Goal: Information Seeking & Learning: Compare options

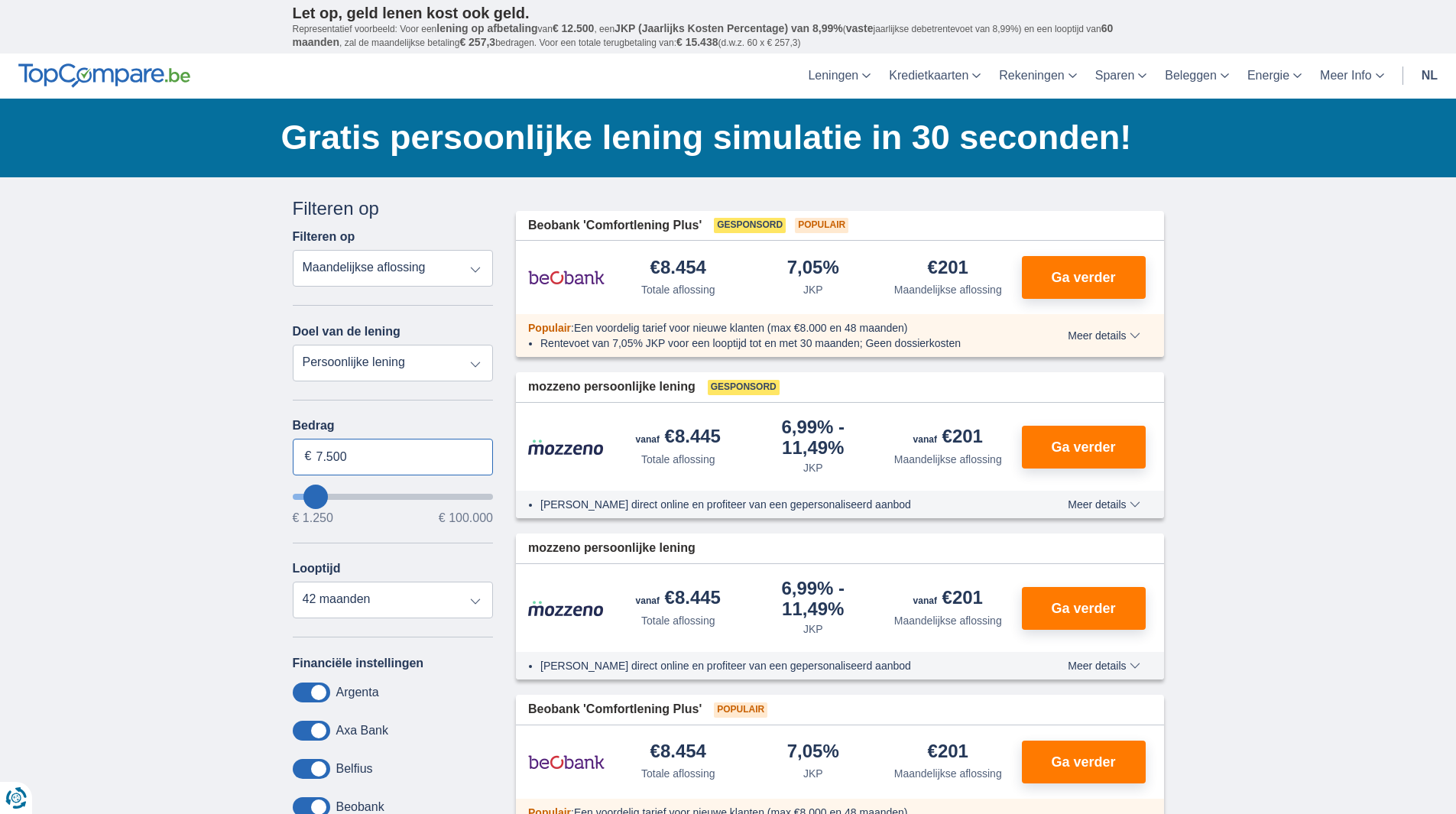
click at [333, 457] on input "7.500" at bounding box center [393, 457] width 201 height 37
drag, startPoint x: 372, startPoint y: 453, endPoint x: 164, endPoint y: 434, distance: 208.9
type input "7250"
click at [426, 355] on select "Persoonlijke lening Auto Moto / fiets Mobilhome / caravan Renovatie Energie Sch…" at bounding box center [393, 363] width 201 height 37
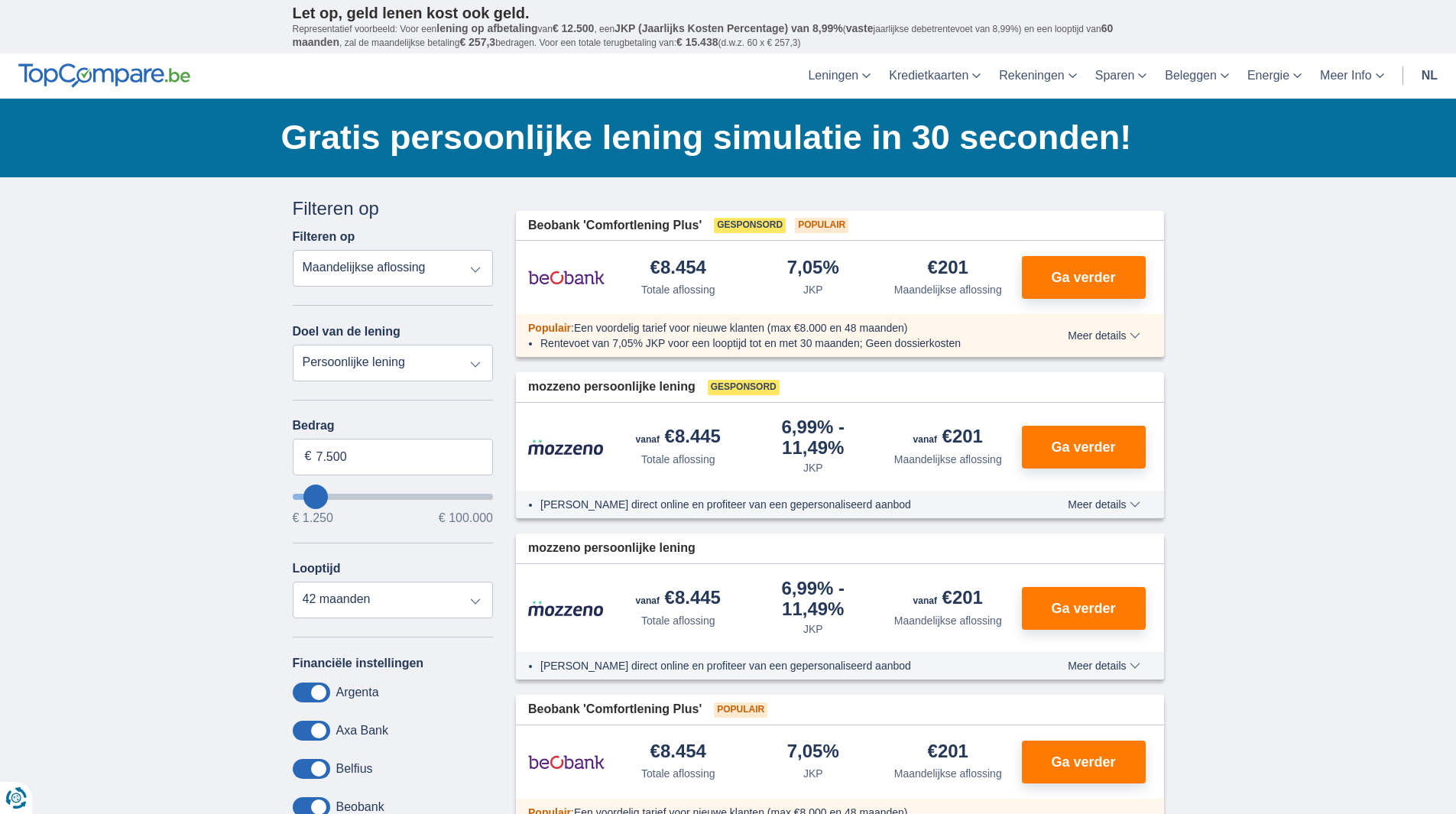
select select "vehicleLoan"
click at [293, 345] on select "Persoonlijke lening Auto Moto / fiets Mobilhome / caravan Renovatie Energie Sch…" at bounding box center [393, 363] width 201 height 37
select select "3-4"
type input "15.000"
type input "15250"
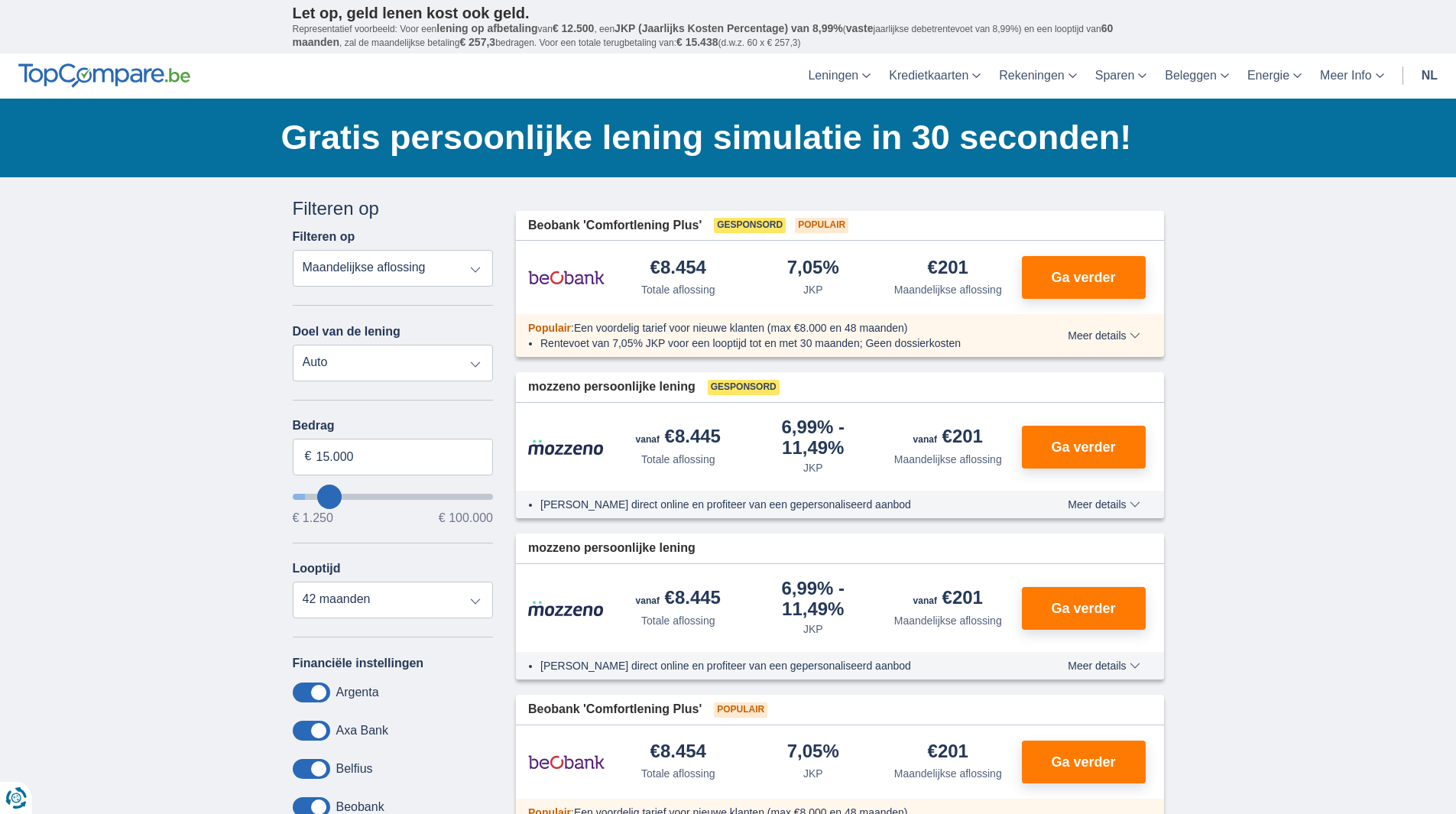
select select "60"
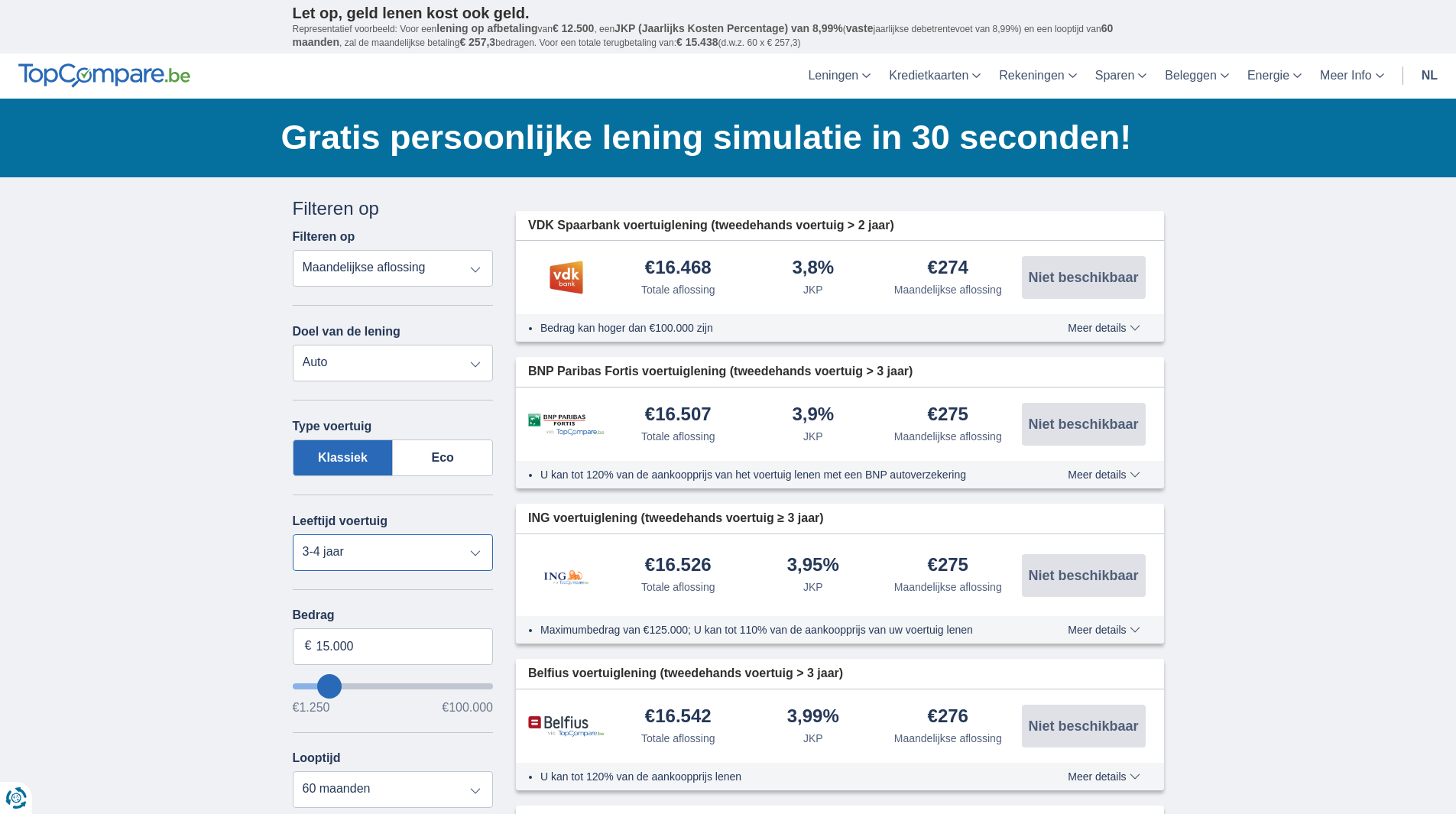
click at [382, 542] on select "Nieuw 0-1 jaar 1-2 jaar 2-3 jaar 3-4 jaar 4-5 jaar 5+ jaar" at bounding box center [393, 553] width 201 height 37
select select "1-2"
click at [293, 534] on select "Nieuw 0-1 jaar 1-2 jaar 2-3 jaar 3-4 jaar 4-5 jaar 5+ jaar" at bounding box center [393, 553] width 201 height 37
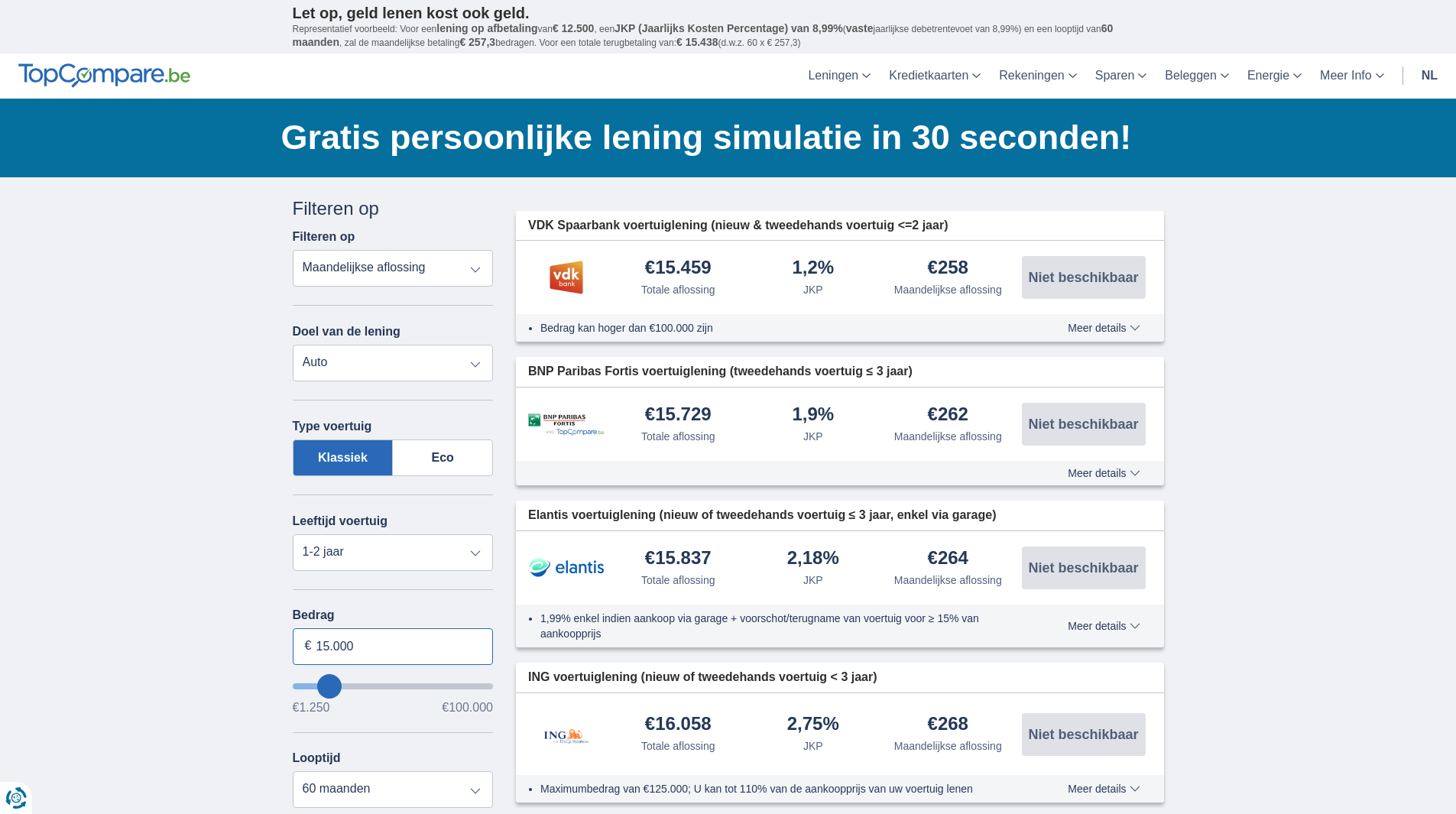
drag, startPoint x: 366, startPoint y: 640, endPoint x: 214, endPoint y: 631, distance: 152.3
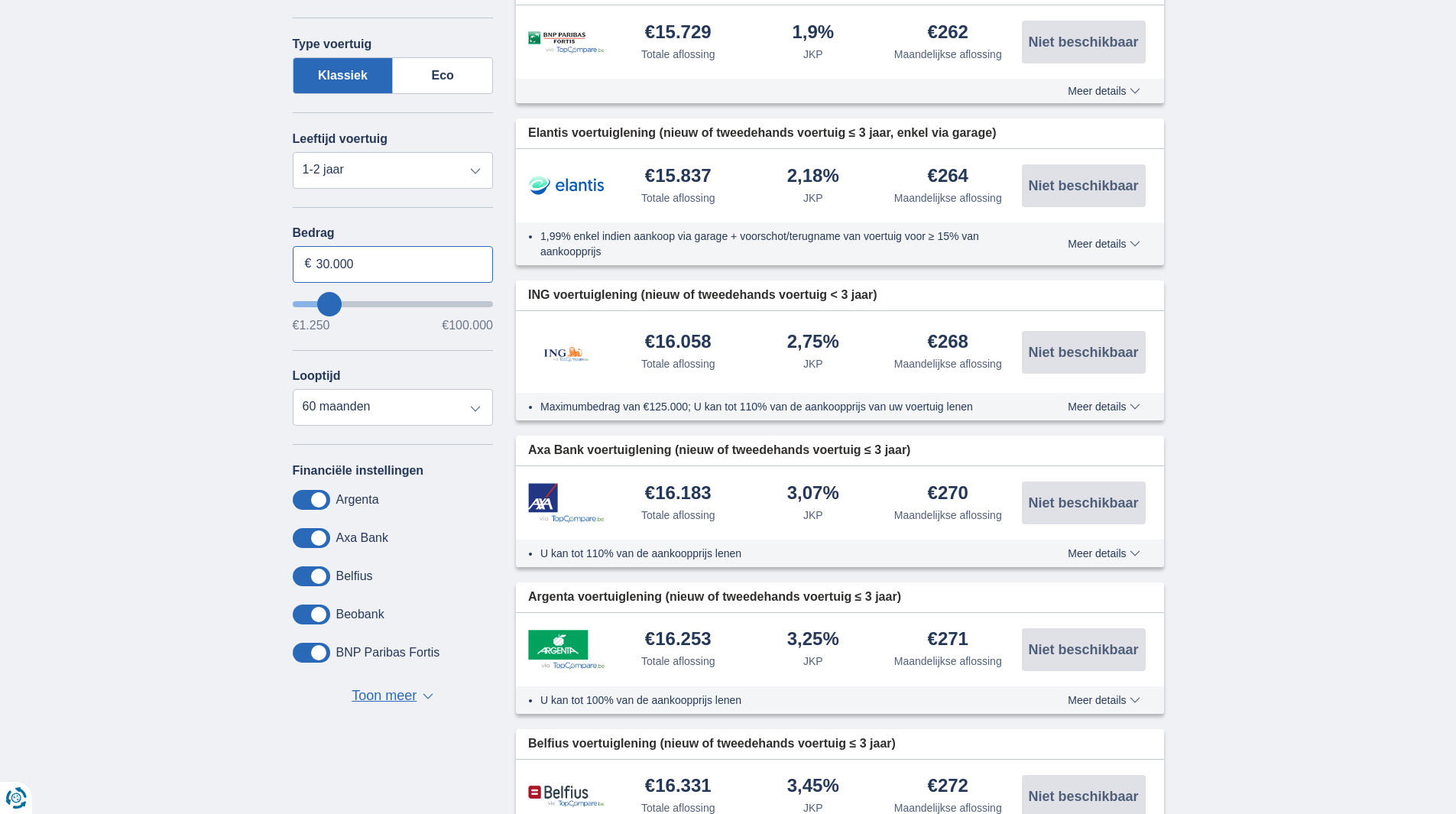
type input "30.000"
type input "30250"
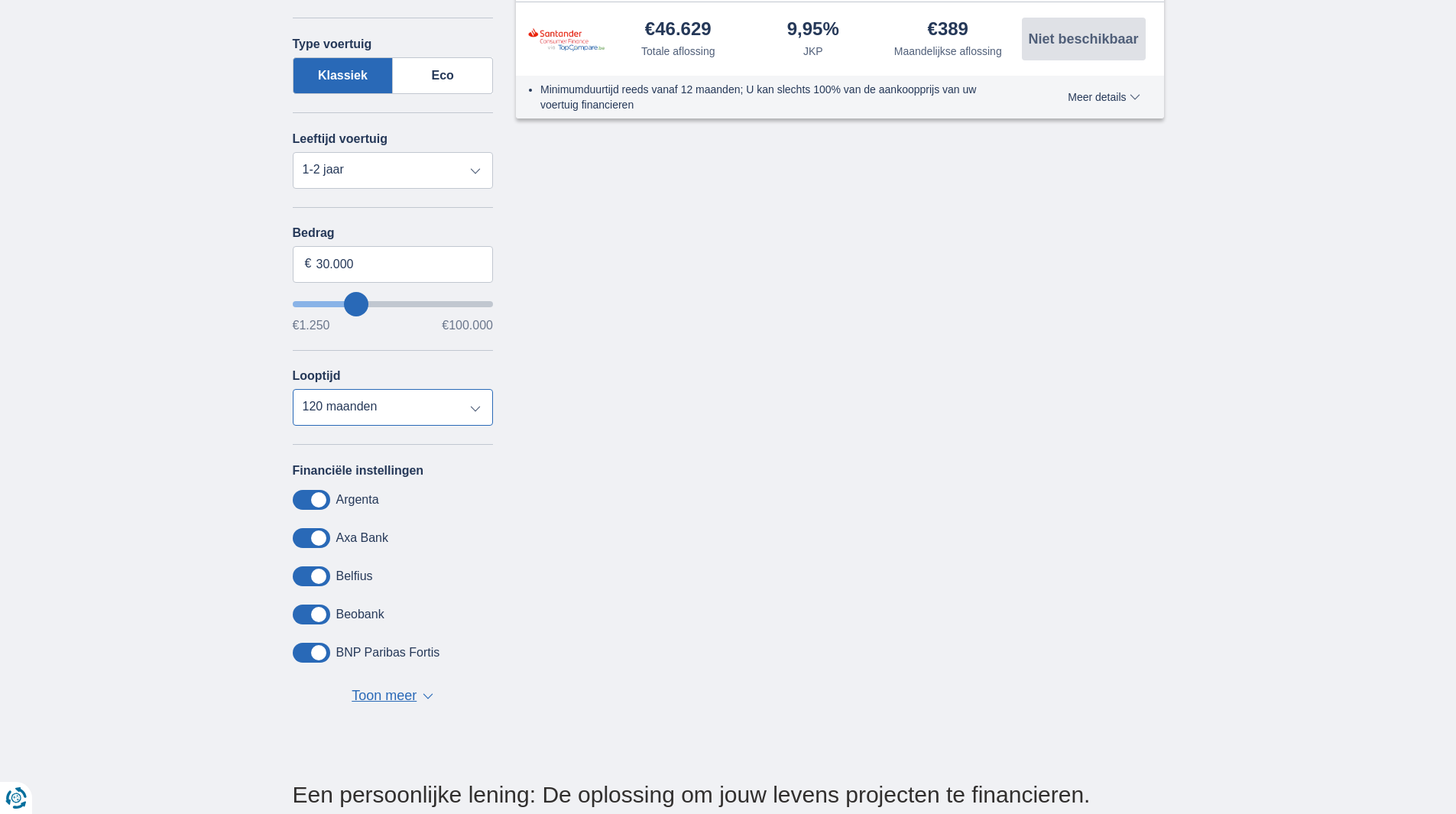
scroll to position [0, 0]
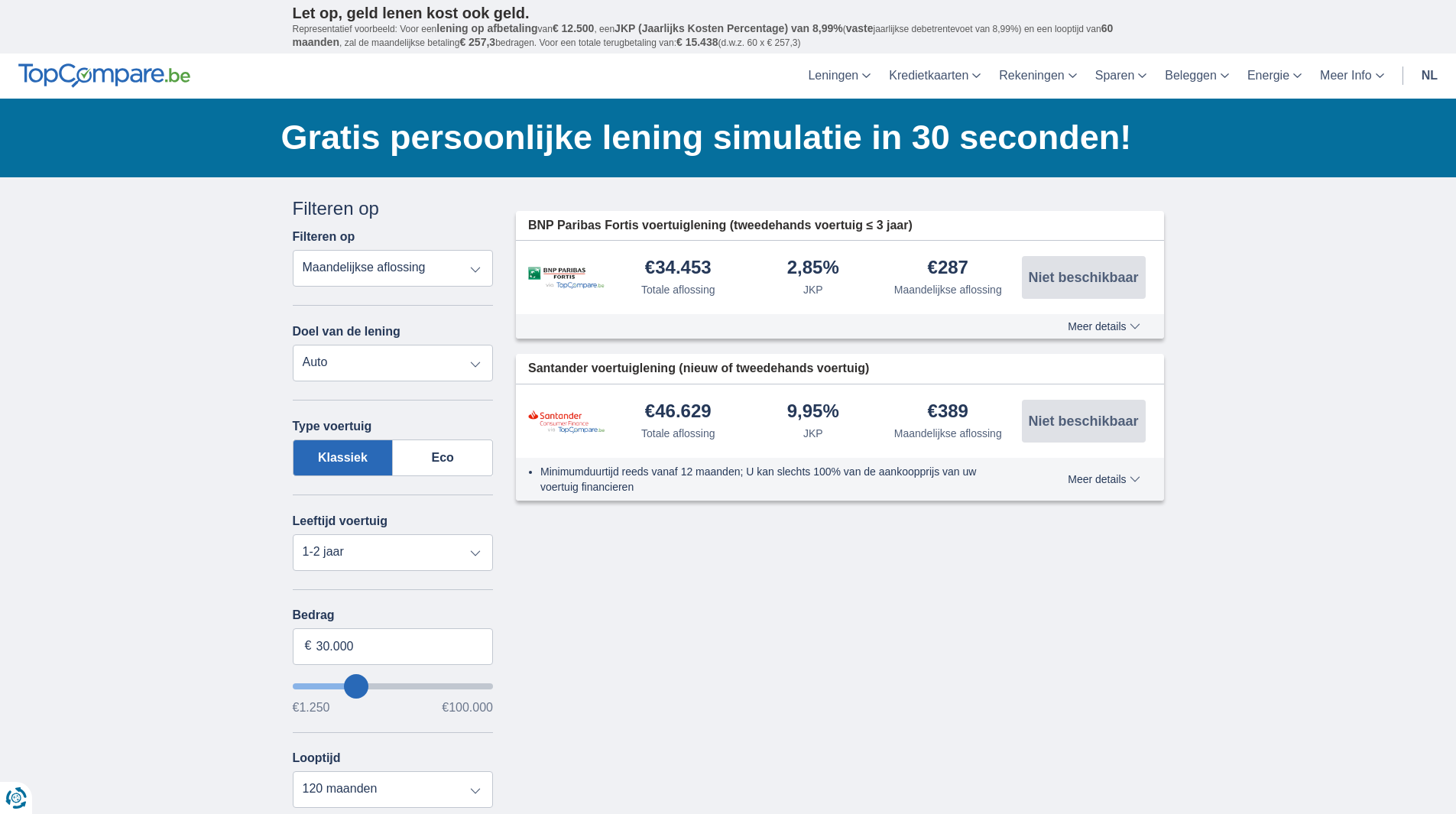
click at [830, 633] on div "Annuleren Filters Filteren op Filteren op Totale aflossing JKP Maandelijkse afl…" at bounding box center [728, 653] width 894 height 916
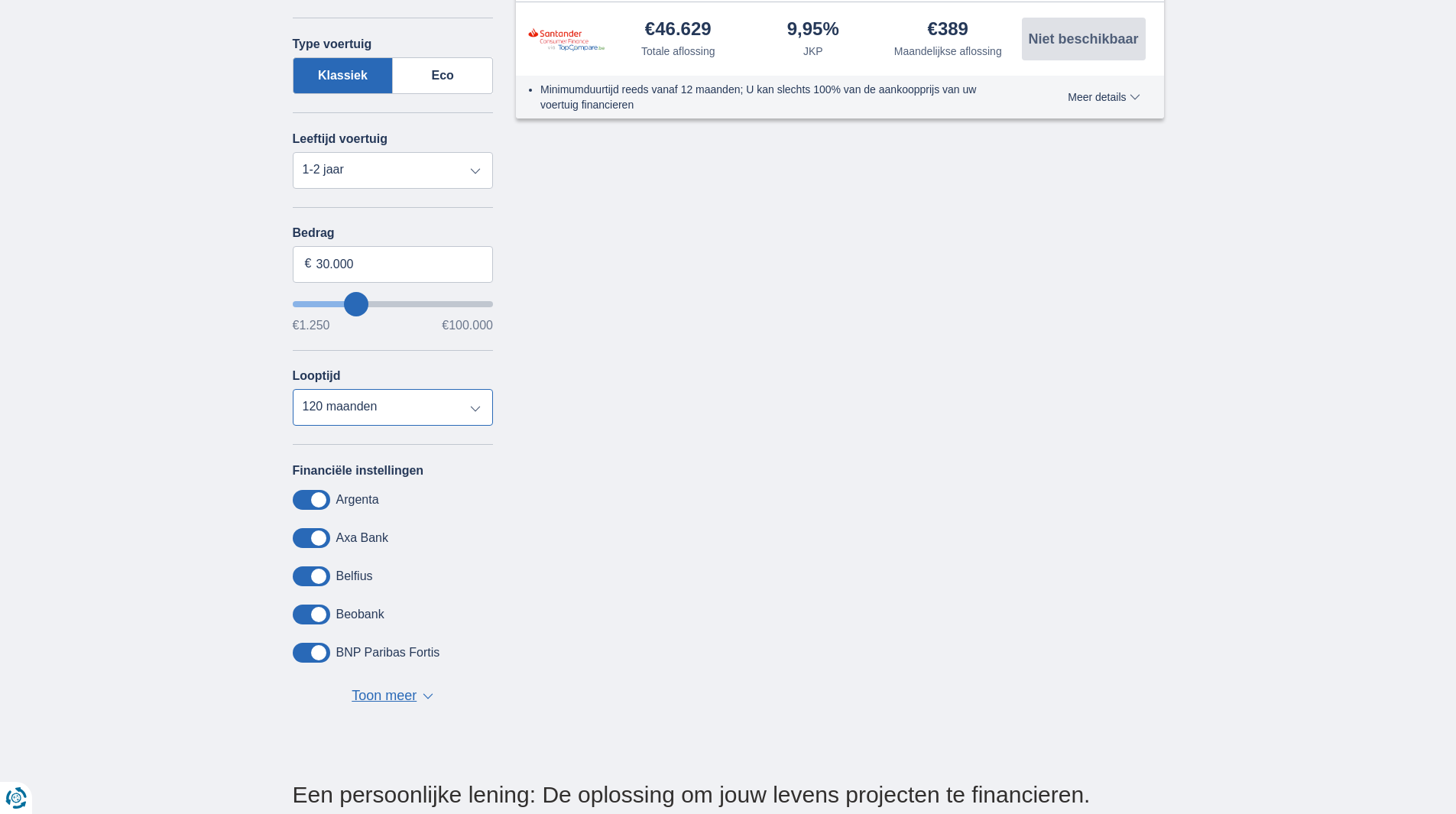
click at [424, 404] on select "12 maanden 18 maanden 24 maanden 30 maanden 36 maanden 42 maanden 48 maanden 60…" at bounding box center [393, 407] width 201 height 37
click at [349, 395] on select "12 maanden 18 maanden 24 maanden 30 maanden 36 maanden 42 maanden 48 maanden 60…" at bounding box center [393, 407] width 201 height 37
click at [293, 389] on select "12 maanden 18 maanden 24 maanden 30 maanden 36 maanden 42 maanden 48 maanden 60…" at bounding box center [393, 407] width 201 height 37
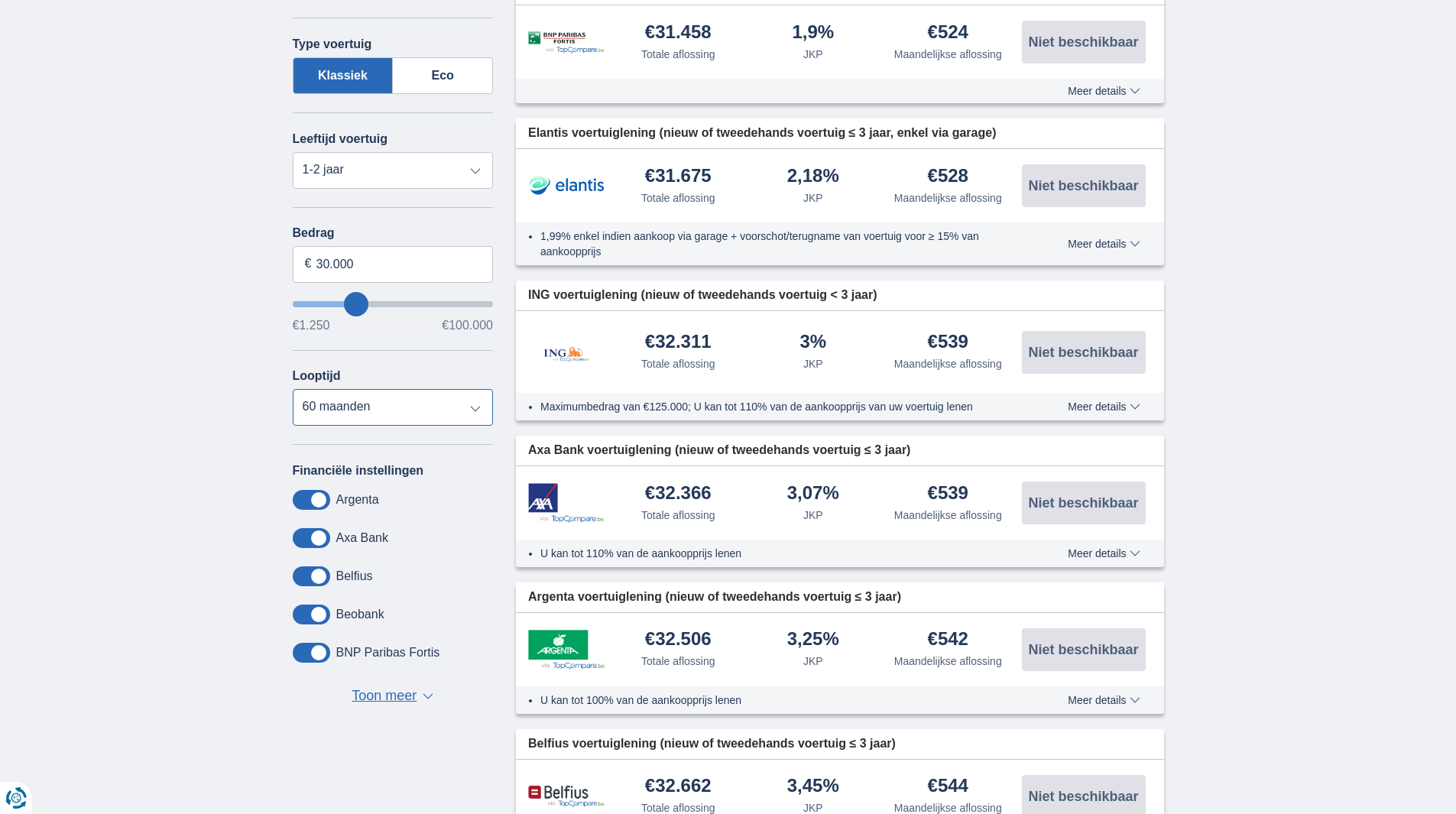
click at [439, 397] on select "12 maanden 18 maanden 24 maanden 30 maanden 36 maanden 42 maanden 48 maanden 60…" at bounding box center [393, 407] width 201 height 37
select select "72"
click at [293, 389] on select "12 maanden 18 maanden 24 maanden 30 maanden 36 maanden 42 maanden 48 maanden 60…" at bounding box center [393, 407] width 201 height 37
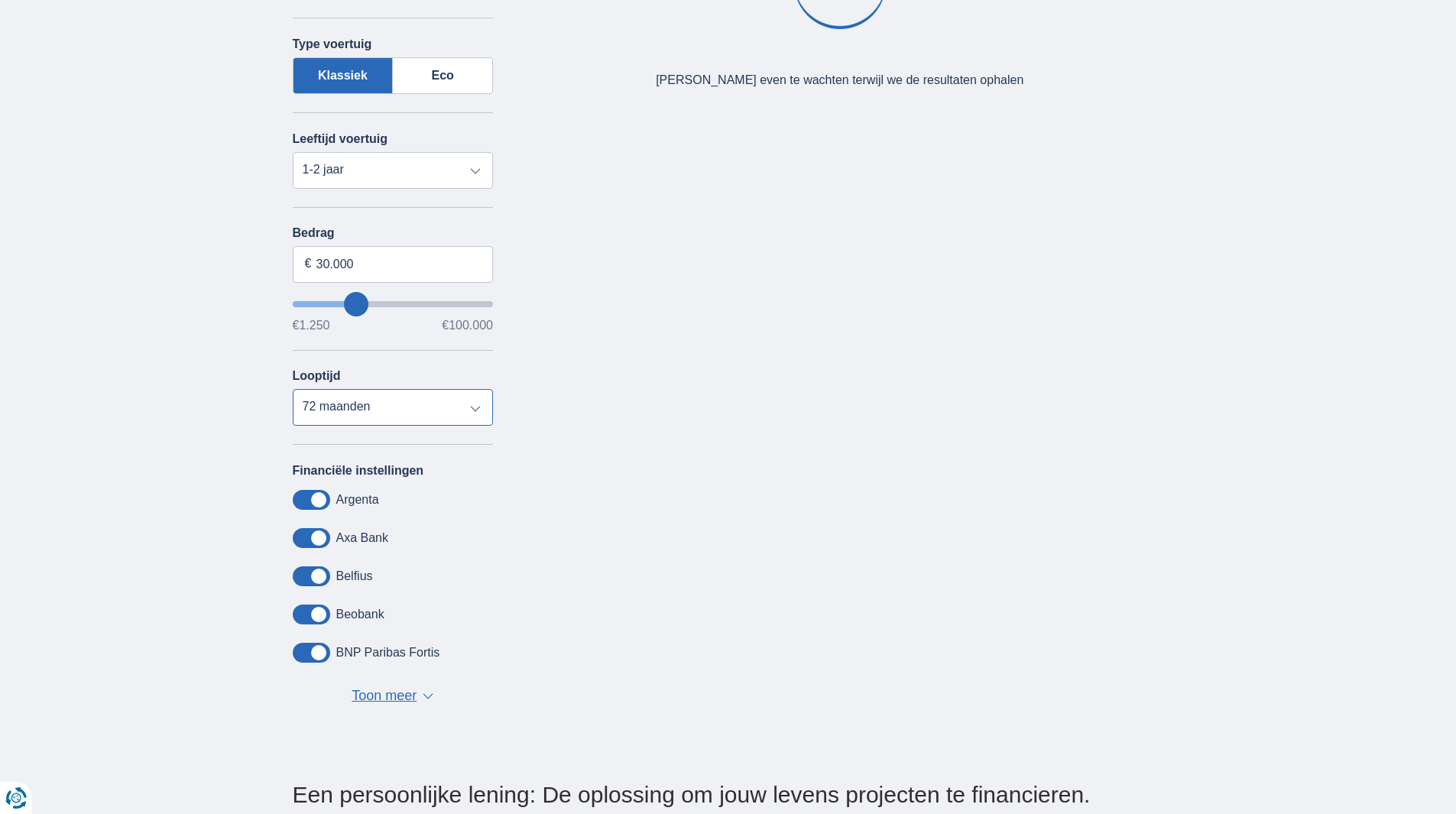
scroll to position [0, 0]
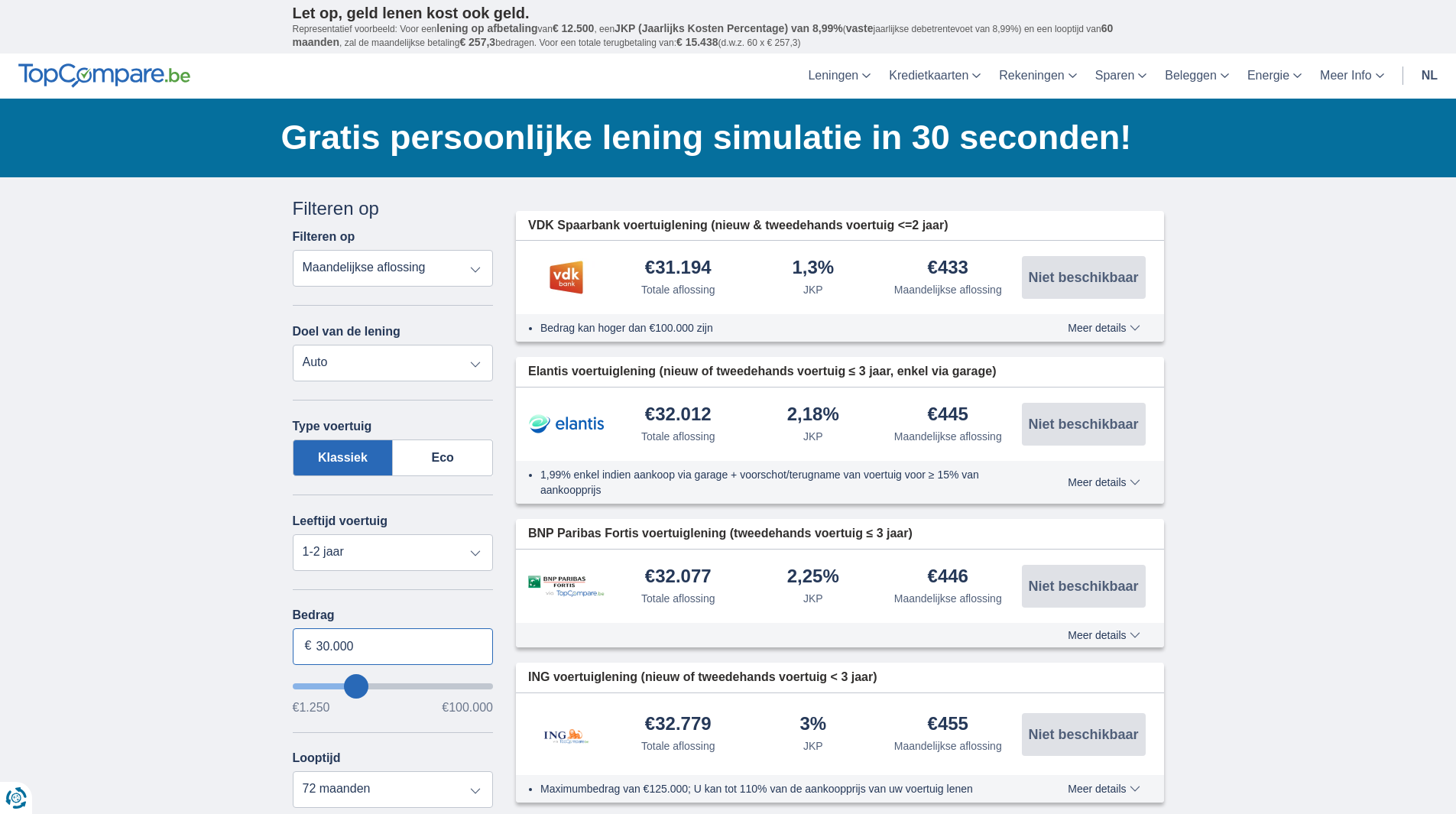
drag, startPoint x: 359, startPoint y: 648, endPoint x: 258, endPoint y: 639, distance: 101.4
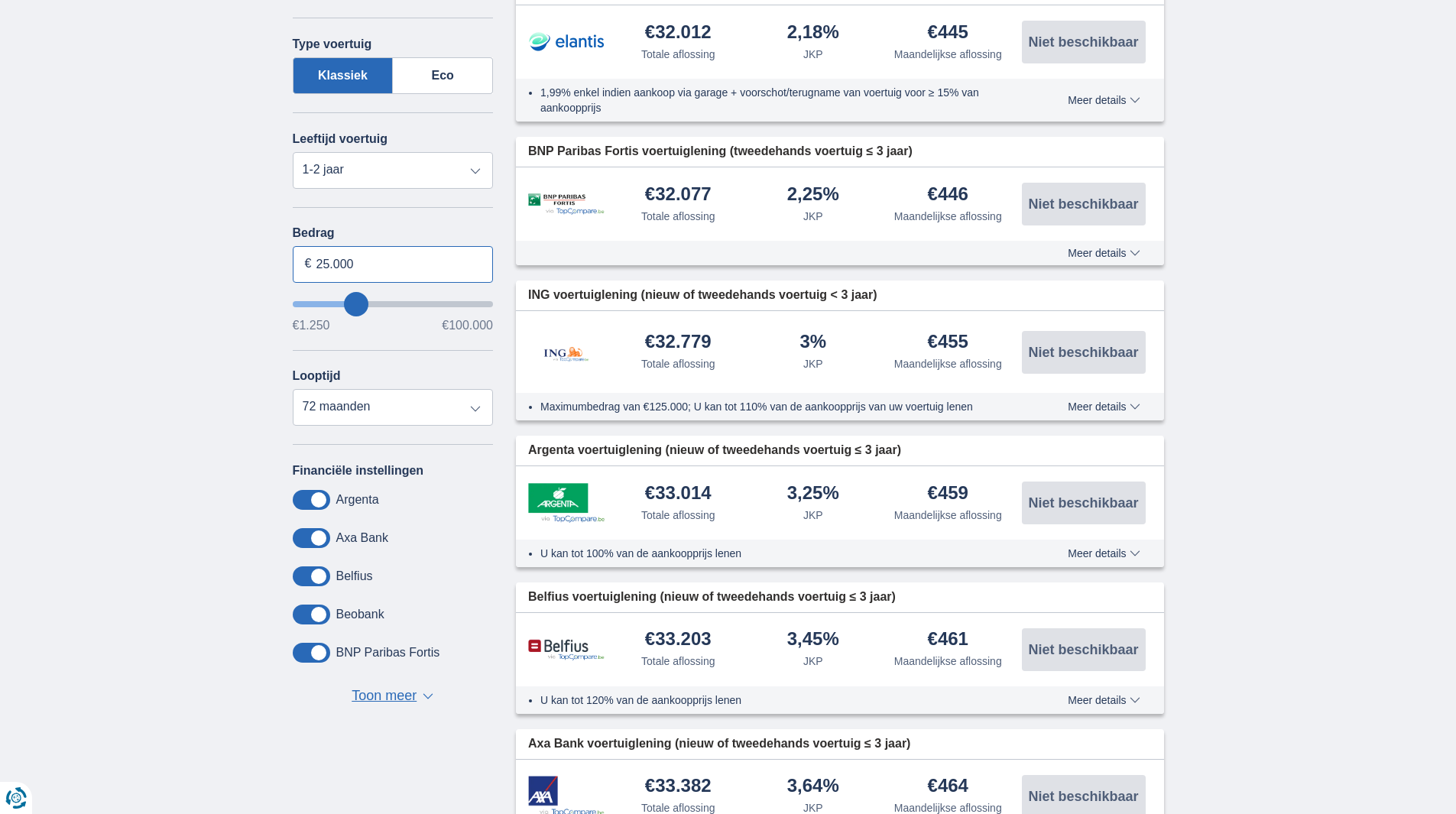
type input "25.000"
type input "25250"
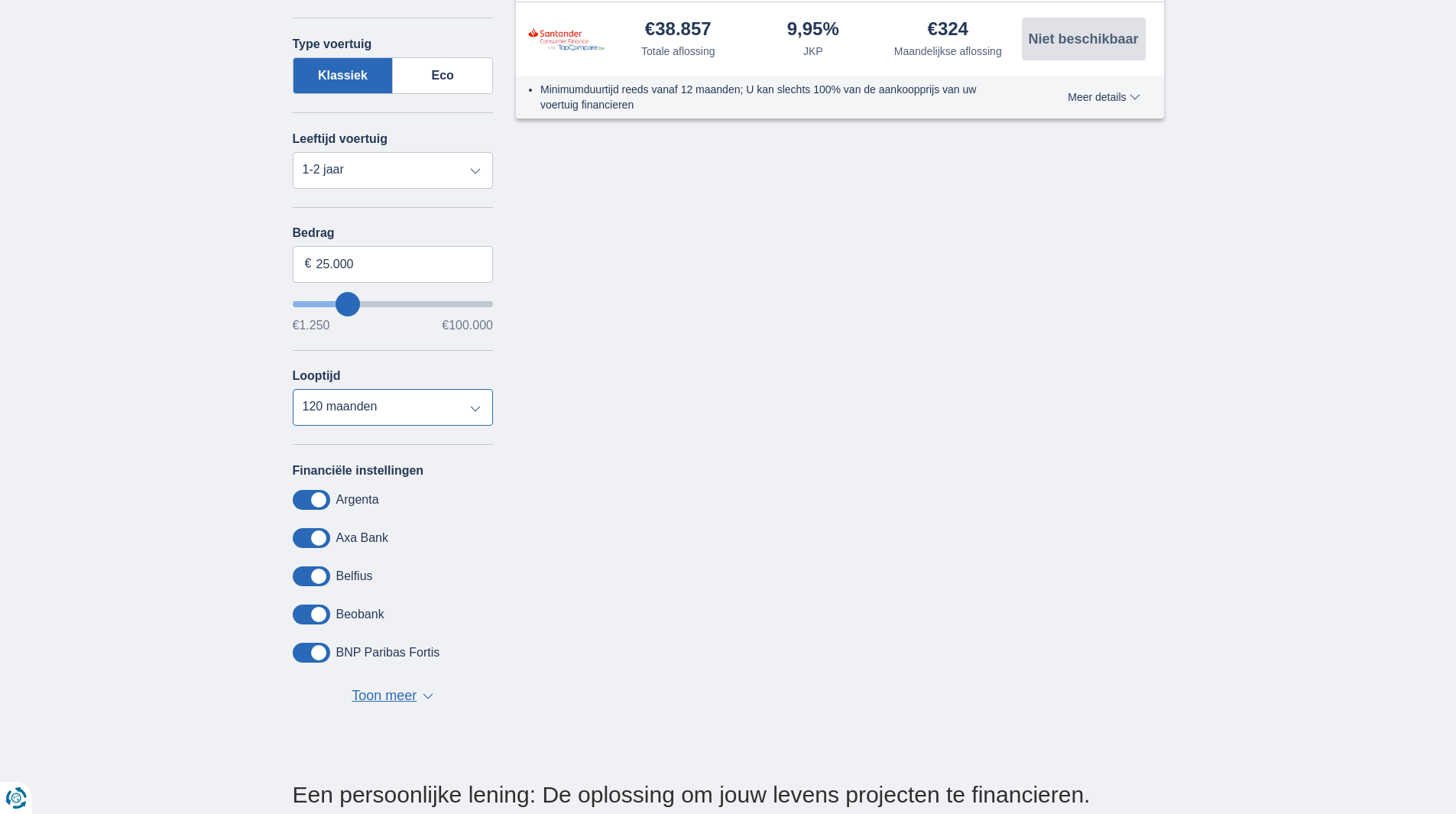
click at [293, 389] on select "12 maanden 18 maanden 24 maanden 30 maanden 36 maanden 42 maanden 48 maanden 60…" at bounding box center [393, 407] width 201 height 37
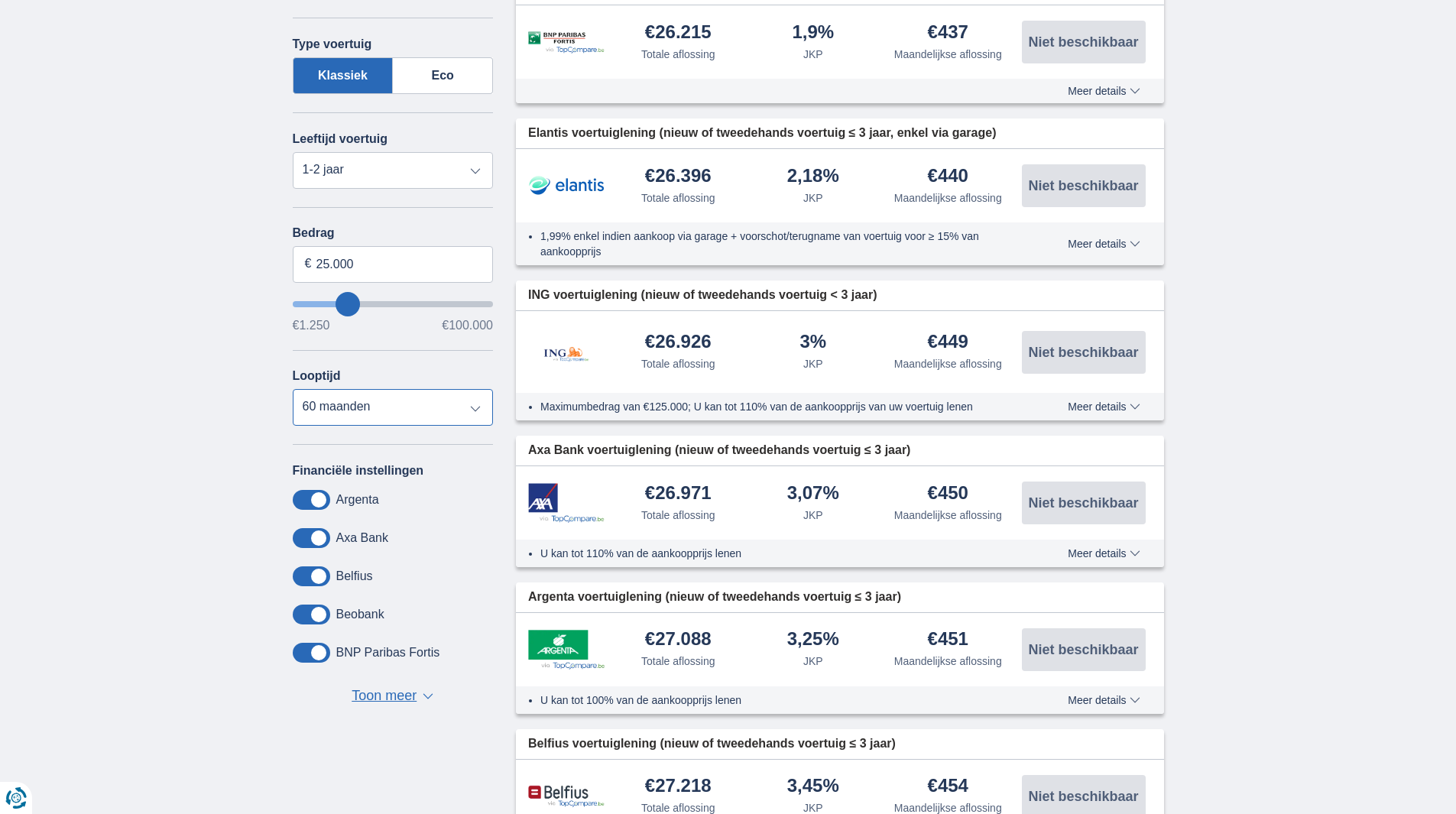
click at [354, 407] on select "12 maanden 18 maanden 24 maanden 30 maanden 36 maanden 42 maanden 48 maanden 60…" at bounding box center [393, 407] width 201 height 37
select select "72"
click at [293, 389] on select "12 maanden 18 maanden 24 maanden 30 maanden 36 maanden 42 maanden 48 maanden 60…" at bounding box center [393, 407] width 201 height 37
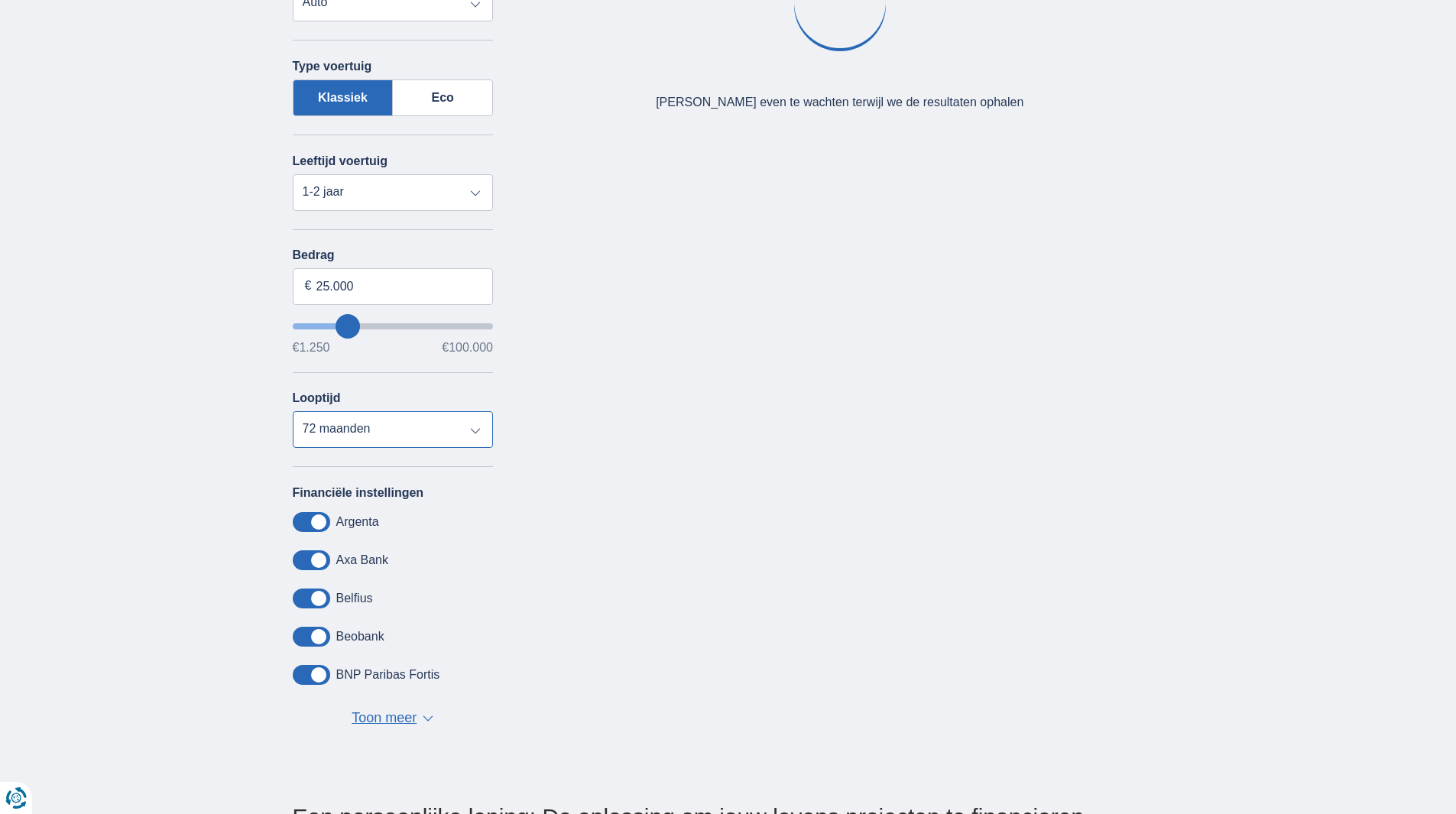
scroll to position [0, 0]
